Goal: Task Accomplishment & Management: Manage account settings

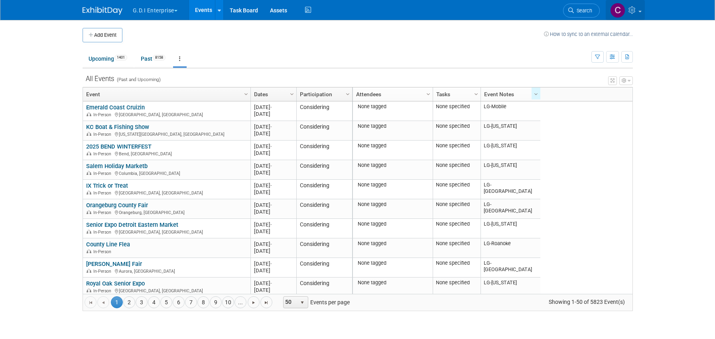
click at [639, 9] on link at bounding box center [625, 10] width 39 height 20
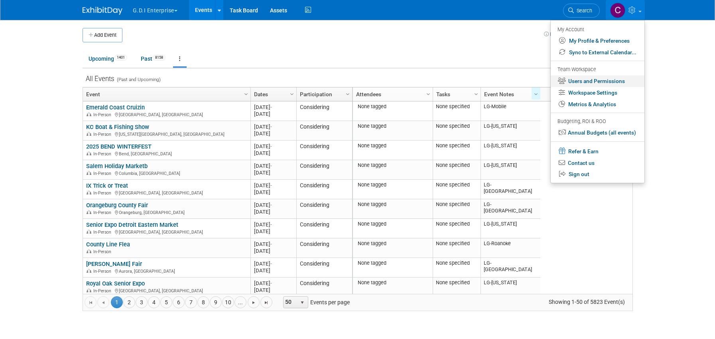
click at [602, 80] on link "Users and Permissions" at bounding box center [598, 81] width 94 height 12
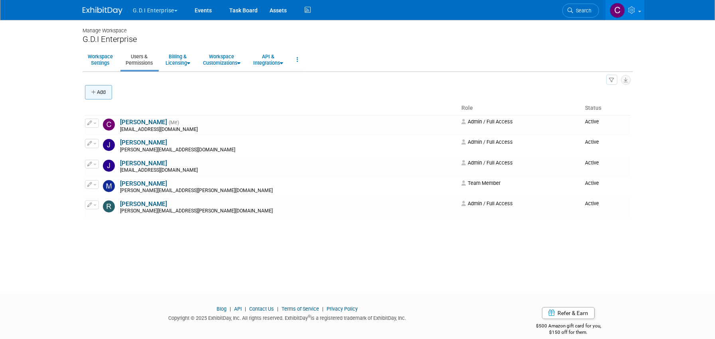
click at [97, 93] on button "Add" at bounding box center [98, 92] width 27 height 14
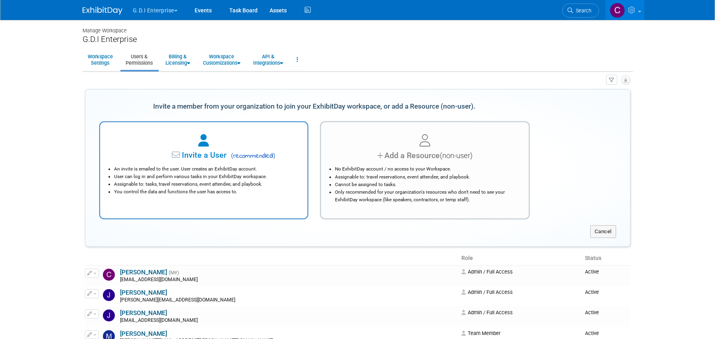
click at [177, 154] on icon at bounding box center [177, 155] width 10 height 8
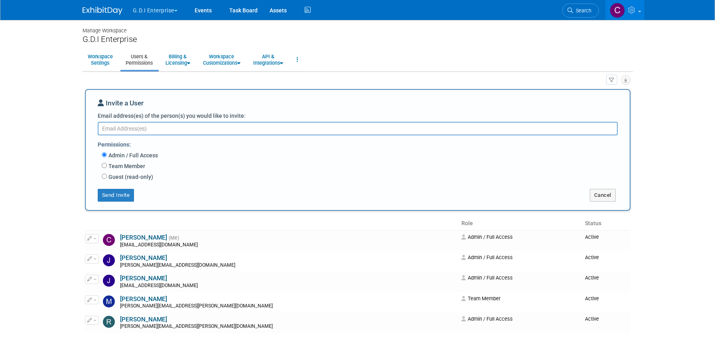
paste textarea "Paula Shoemaker (Great Day Improvements) <Paula.Shoemaker@greatdayimprovements.…"
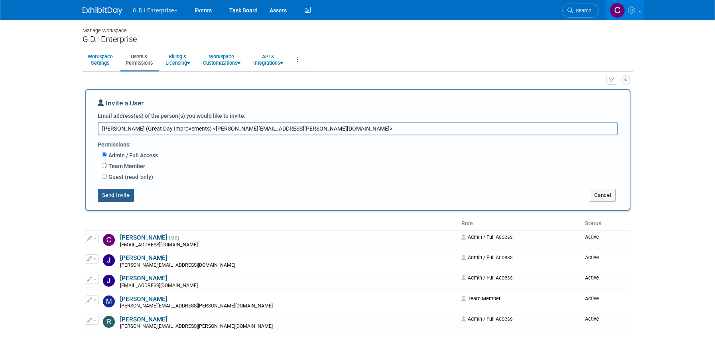
click at [123, 194] on button "Send Invite" at bounding box center [116, 195] width 37 height 13
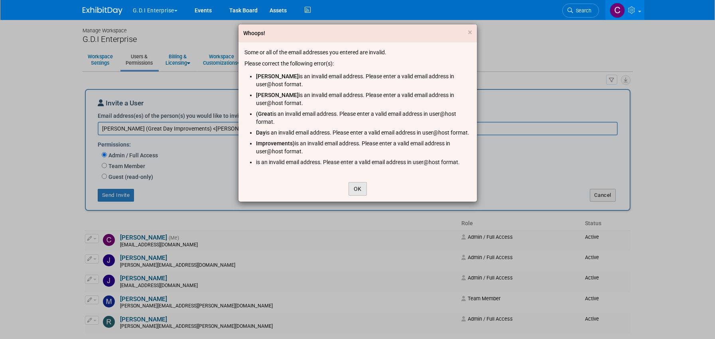
click at [354, 195] on button "OK" at bounding box center [358, 189] width 18 height 14
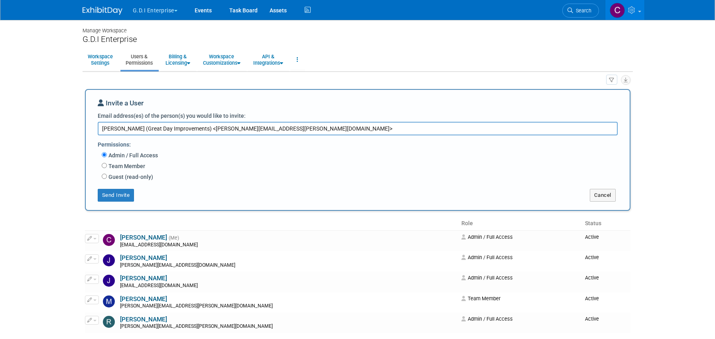
drag, startPoint x: 216, startPoint y: 129, endPoint x: 61, endPoint y: 127, distance: 155.5
click at [61, 127] on body "G.D.I Enterprise Explore: My Workspaces 12 Go to Workspace:" at bounding box center [357, 169] width 715 height 339
click at [231, 129] on textarea "Paula.Shoemaker@greatdayimprovements.com>" at bounding box center [358, 129] width 520 height 14
type textarea "Paula.Shoemaker@greatdayimprovements.com"
click at [119, 195] on button "Send Invite" at bounding box center [116, 195] width 37 height 13
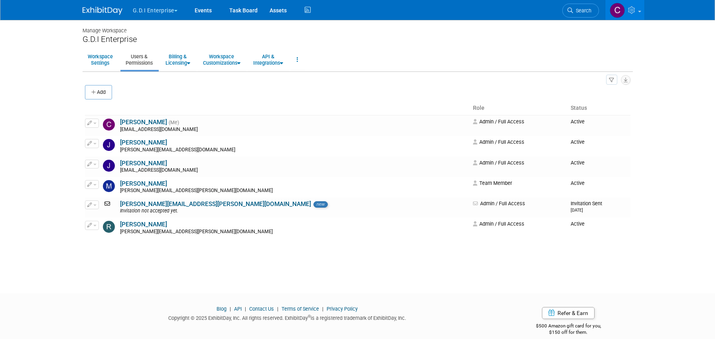
click at [176, 9] on button "G.D.I Enterprise" at bounding box center [159, 9] width 55 height 18
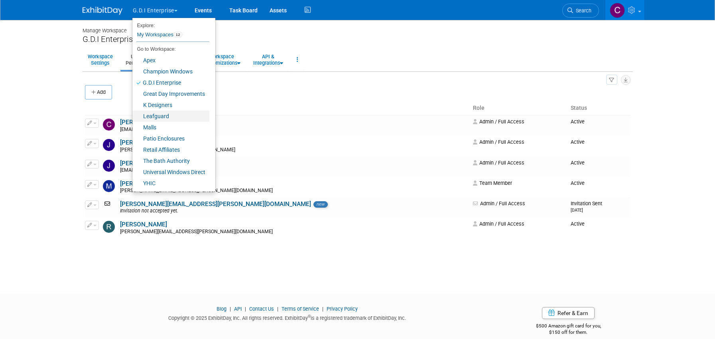
click at [149, 117] on link "Leafguard" at bounding box center [170, 115] width 77 height 11
